Goal: Entertainment & Leisure: Consume media (video, audio)

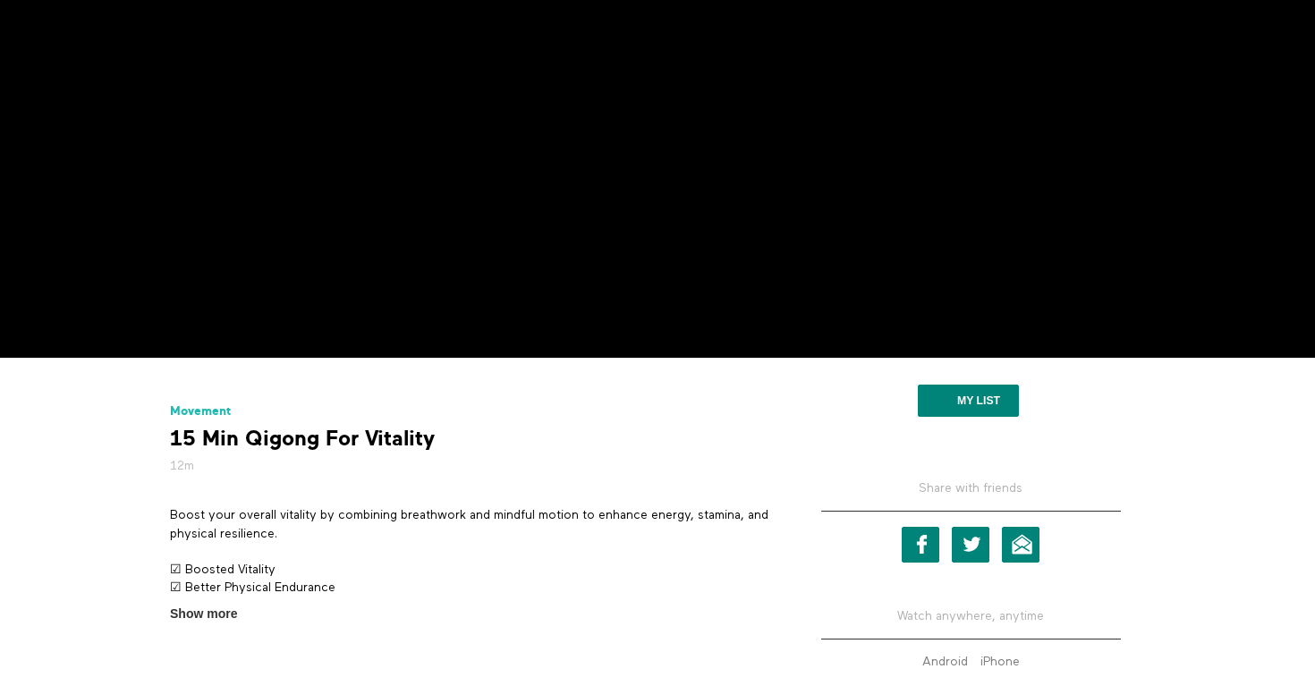
scroll to position [317, 0]
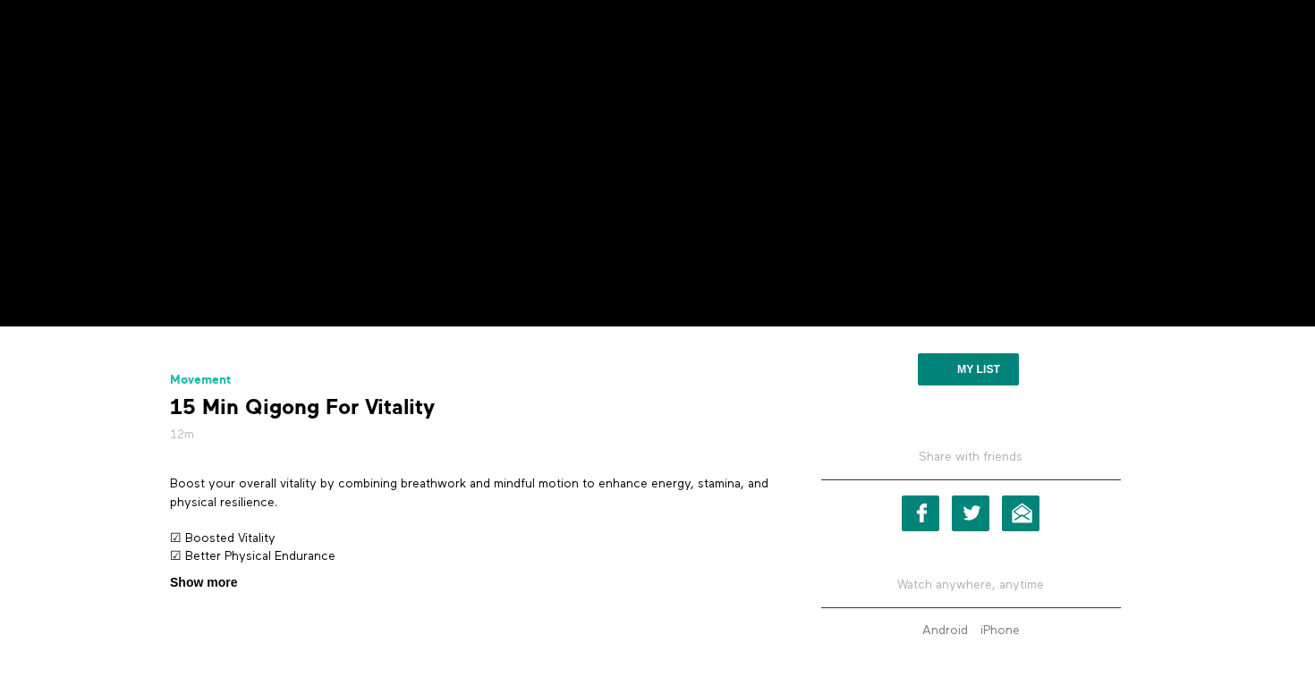
click at [205, 583] on span "Show more" at bounding box center [203, 582] width 67 height 19
click at [0, 0] on input "Show more Show less" at bounding box center [0, 0] width 0 height 0
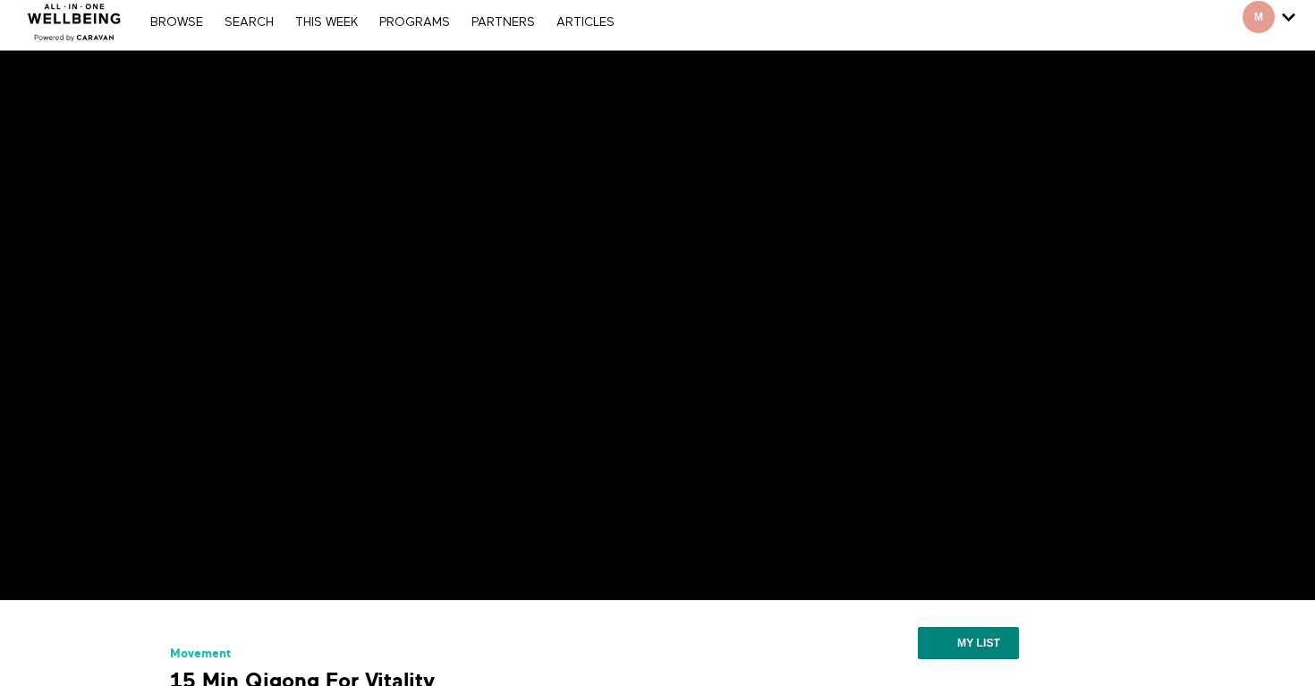
scroll to position [16, 0]
